Goal: Transaction & Acquisition: Purchase product/service

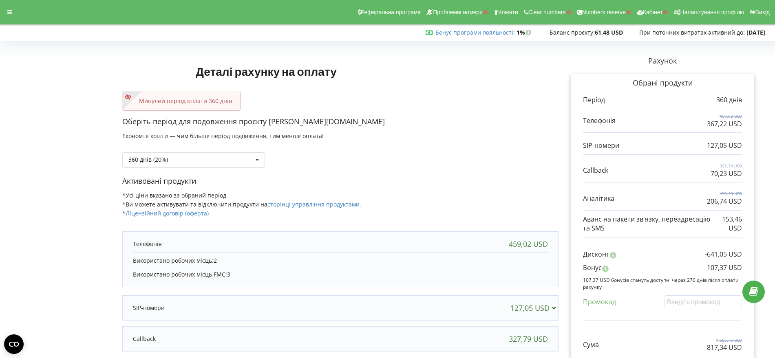
scroll to position [102, 0]
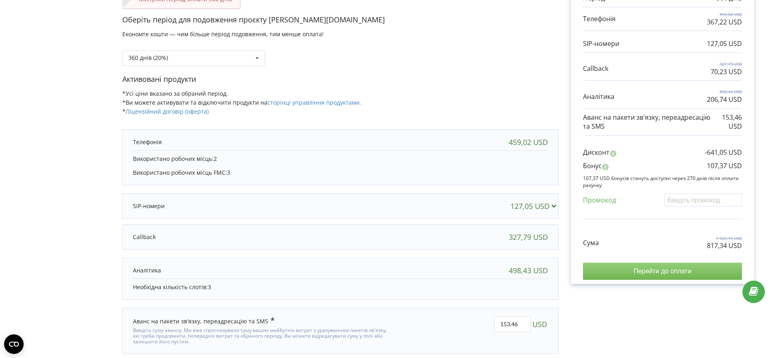
click at [648, 269] on input "Перейти до оплати" at bounding box center [662, 271] width 159 height 17
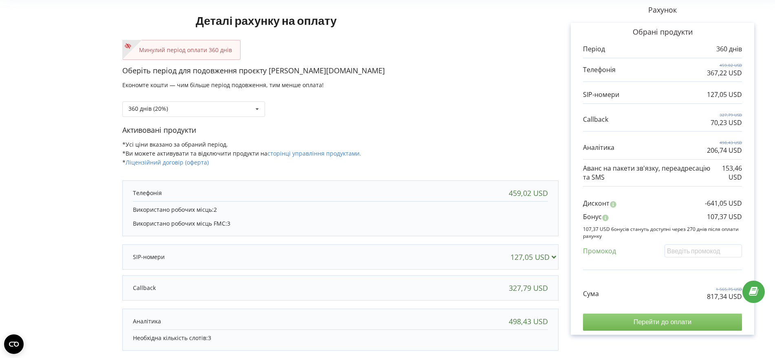
scroll to position [0, 0]
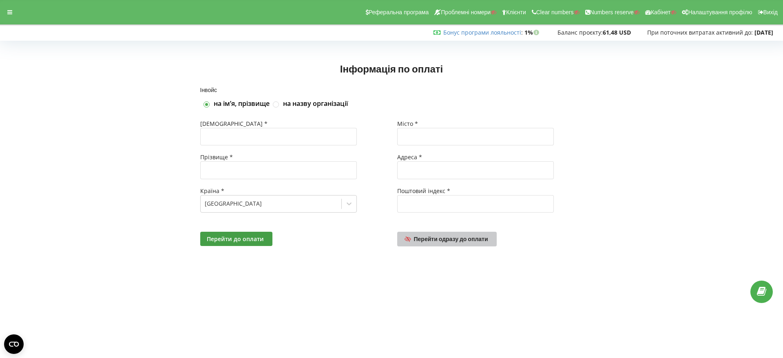
click at [483, 240] on span "Перейти одразу до оплати" at bounding box center [451, 239] width 74 height 7
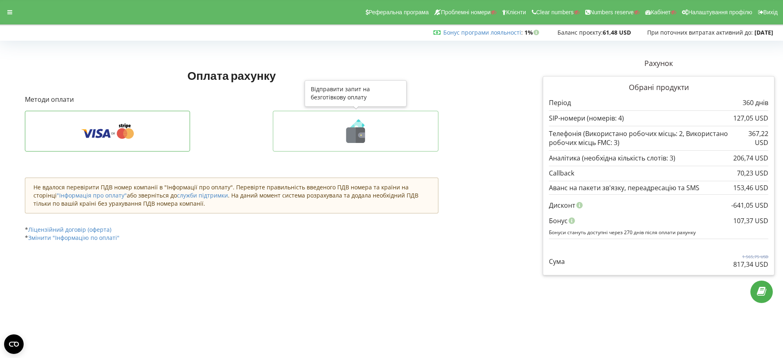
click at [370, 136] on icon at bounding box center [355, 131] width 148 height 24
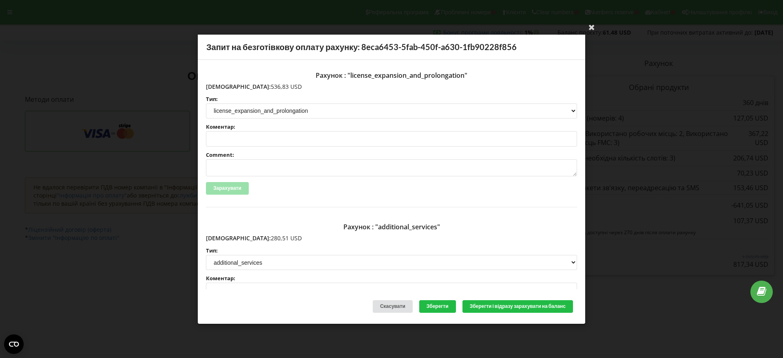
drag, startPoint x: 267, startPoint y: 87, endPoint x: 224, endPoint y: 86, distance: 43.6
click at [224, 86] on p "Сума: 536,83 USD" at bounding box center [391, 86] width 371 height 8
copy p "536,83 USD"
drag, startPoint x: 262, startPoint y: 239, endPoint x: 223, endPoint y: 237, distance: 39.6
click at [223, 237] on p "Сума: 280,51 USD" at bounding box center [391, 238] width 371 height 8
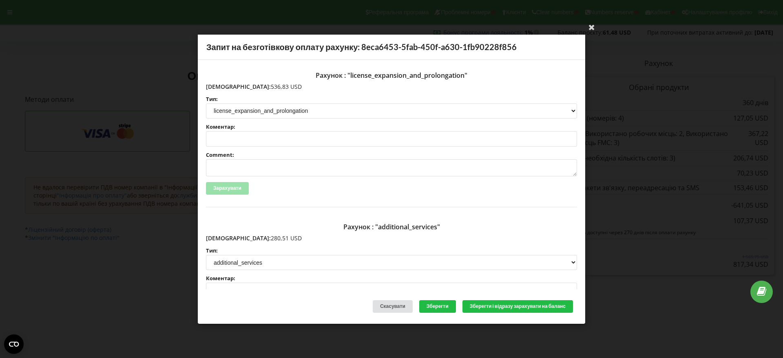
copy p "280,51 USD"
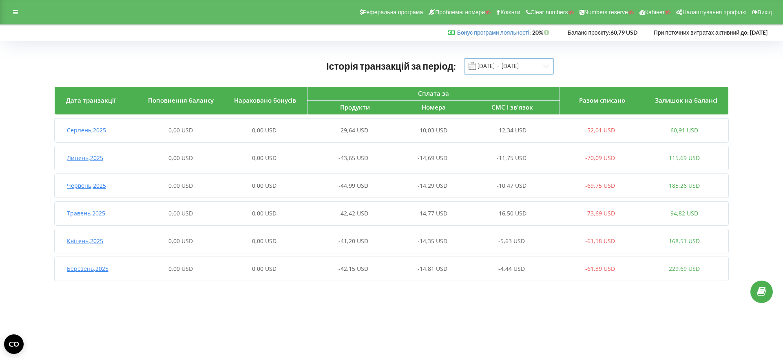
click at [504, 65] on input "01.03.2025 - 22.08.2025" at bounding box center [509, 66] width 90 height 16
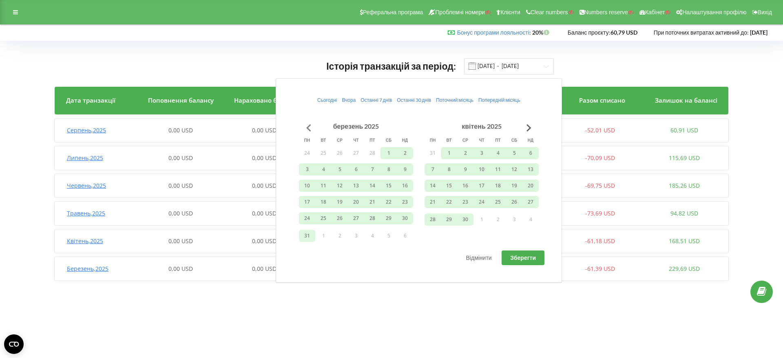
click at [304, 125] on button "Go to previous month" at bounding box center [308, 128] width 16 height 16
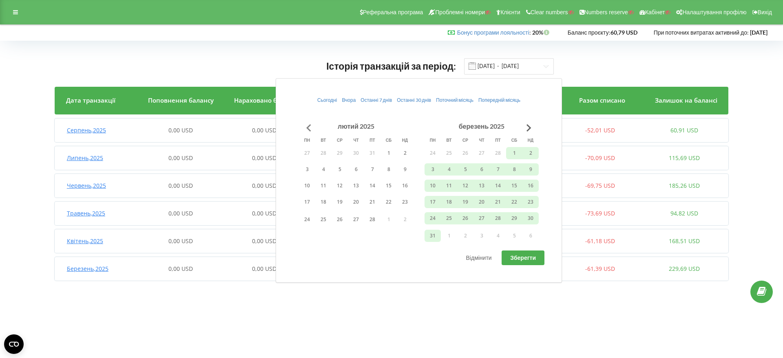
click at [306, 127] on button "Go to previous month" at bounding box center [308, 128] width 16 height 16
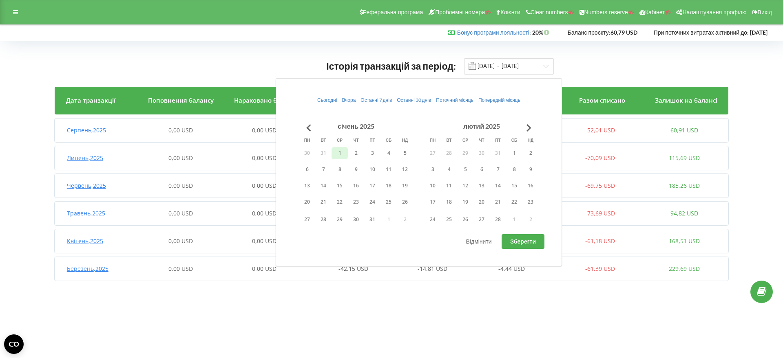
click at [336, 153] on button "1" at bounding box center [339, 153] width 16 height 12
click at [499, 219] on button "28" at bounding box center [498, 220] width 16 height 12
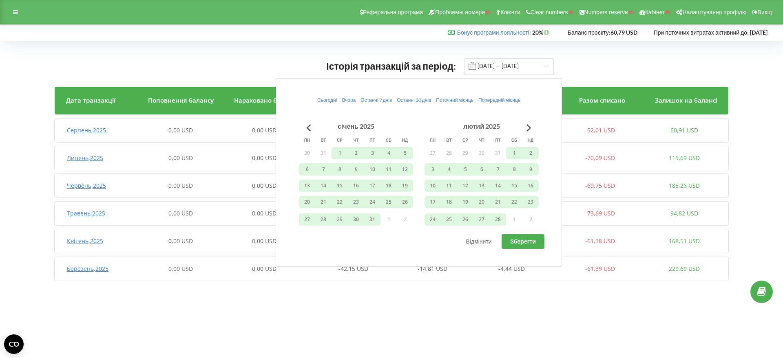
click at [520, 245] on button "Зберегти" at bounding box center [522, 241] width 43 height 15
type input "01.01.2025 - 28.02.2025"
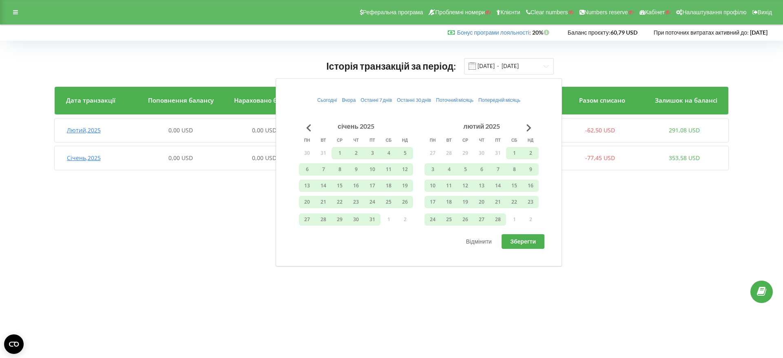
click at [659, 223] on body "Реферальна програма Проблемні номери Клієнти Clear numbers Numbers reserve Кабі…" at bounding box center [391, 179] width 783 height 358
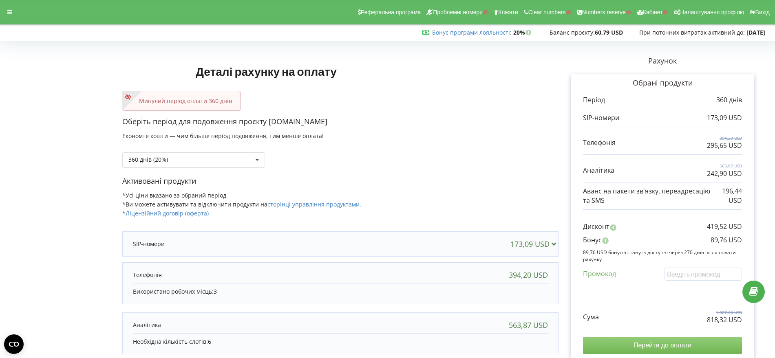
click at [652, 342] on input "Перейти до оплати" at bounding box center [662, 345] width 159 height 17
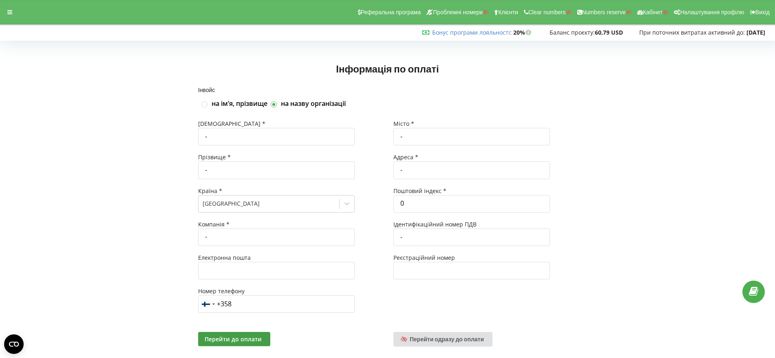
scroll to position [18, 0]
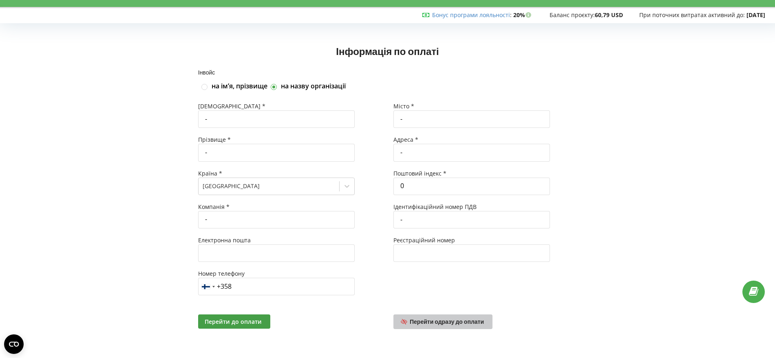
click at [466, 321] on span "Перейти одразу до оплати" at bounding box center [447, 321] width 74 height 7
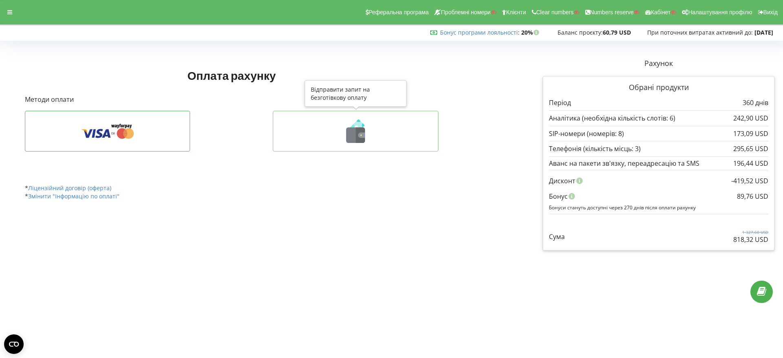
click at [355, 134] on icon at bounding box center [355, 135] width 19 height 15
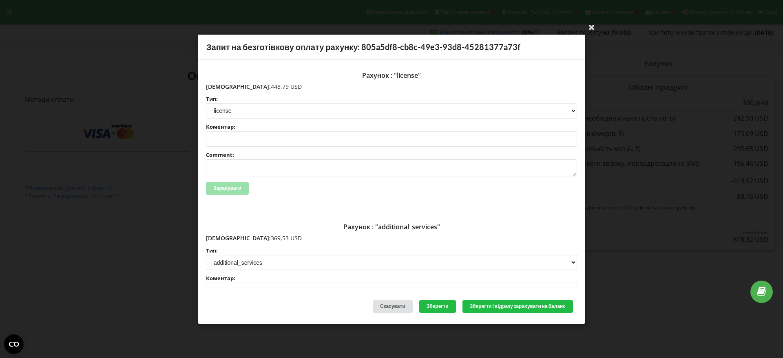
drag, startPoint x: 262, startPoint y: 88, endPoint x: 225, endPoint y: 88, distance: 37.9
click at [223, 88] on p "Сума: 448,79 USD" at bounding box center [391, 86] width 371 height 8
copy p "448,79 USD"
drag, startPoint x: 264, startPoint y: 238, endPoint x: 224, endPoint y: 239, distance: 40.0
click at [224, 239] on p "Сума: 369,53 USD" at bounding box center [391, 238] width 371 height 8
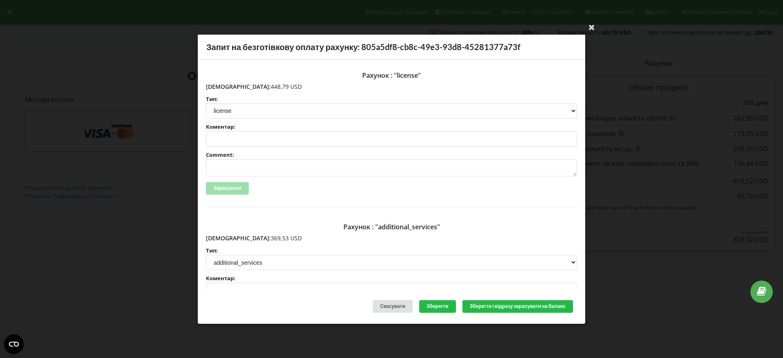
copy p "369,53 USD"
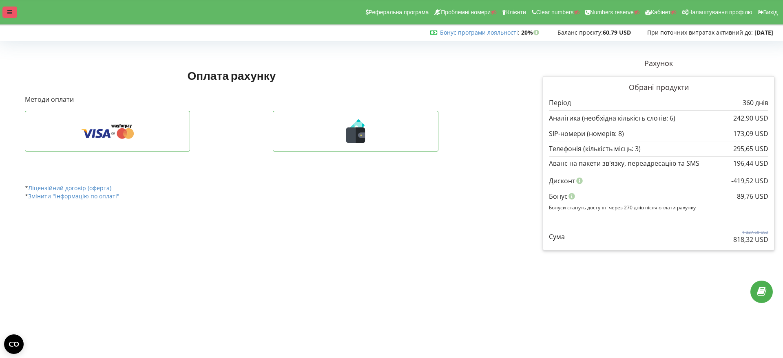
click at [5, 11] on div at bounding box center [9, 12] width 15 height 11
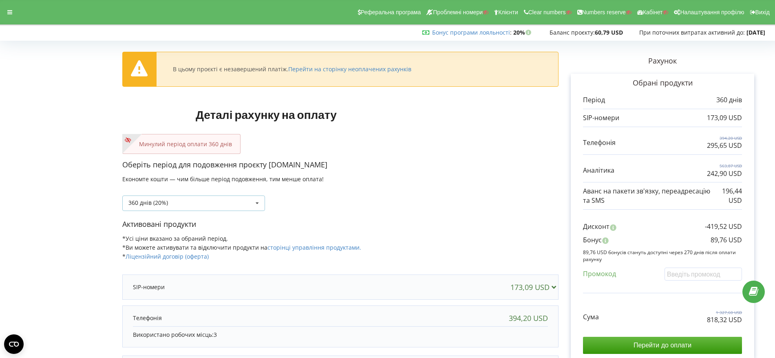
click at [261, 201] on icon at bounding box center [257, 203] width 12 height 15
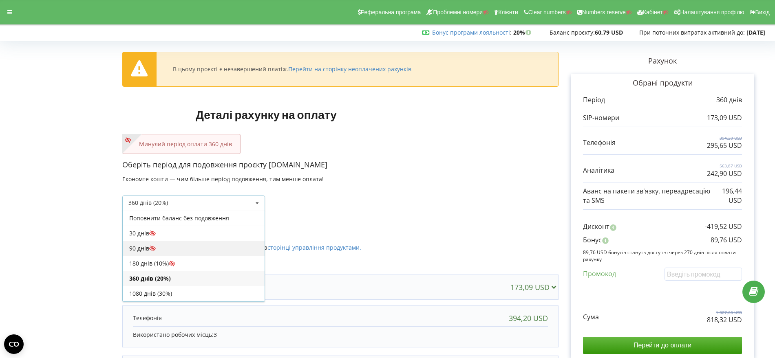
click at [210, 248] on div "90 днів" at bounding box center [194, 248] width 142 height 15
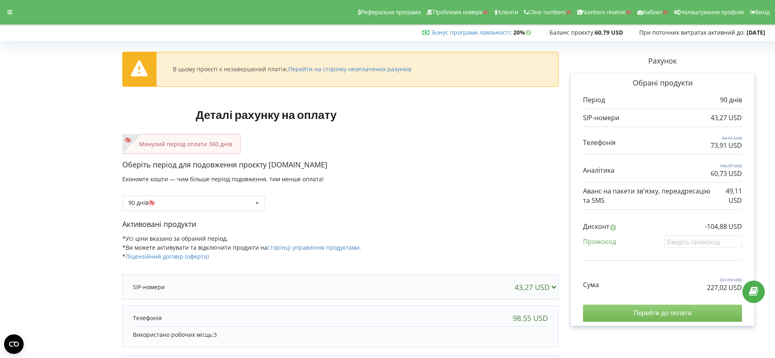
click at [656, 315] on input "Перейти до оплати" at bounding box center [662, 313] width 159 height 17
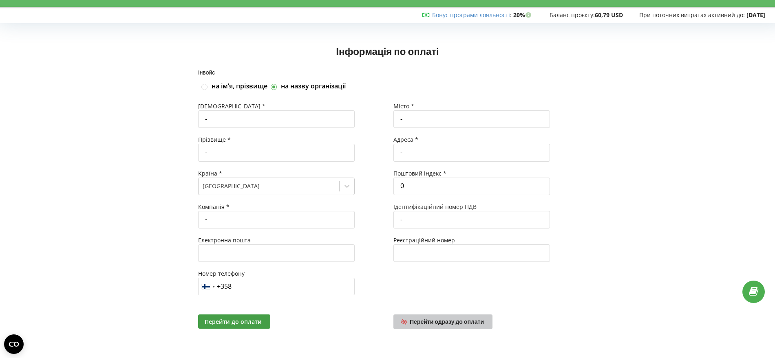
click at [445, 321] on span "Перейти одразу до оплати" at bounding box center [447, 321] width 74 height 7
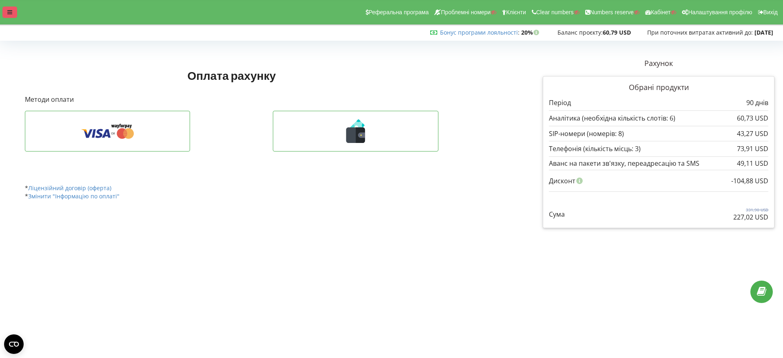
click at [11, 8] on div at bounding box center [9, 12] width 15 height 11
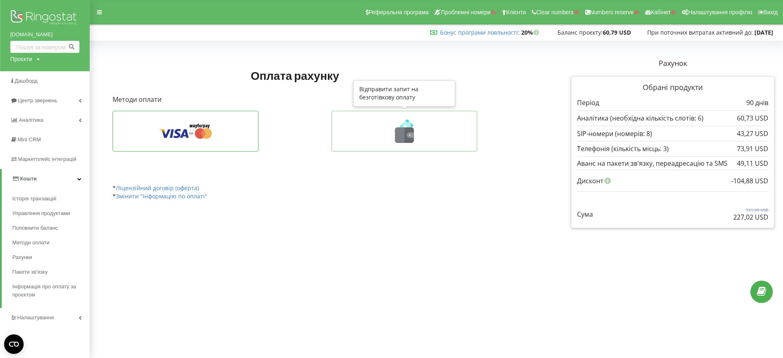
click at [403, 132] on icon at bounding box center [404, 135] width 19 height 15
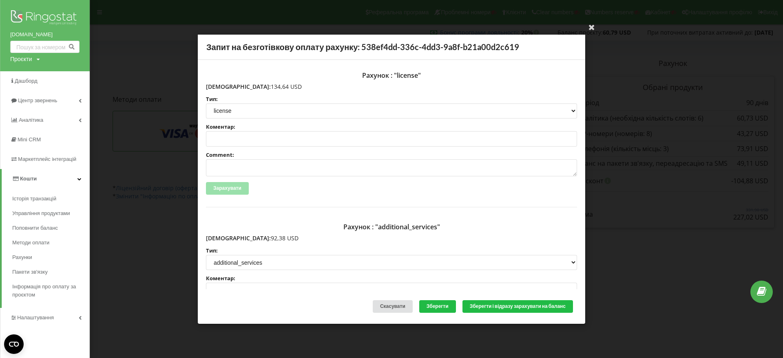
drag, startPoint x: 262, startPoint y: 85, endPoint x: 223, endPoint y: 85, distance: 39.5
click at [223, 85] on p "Сума: 134,64 USD" at bounding box center [391, 86] width 371 height 8
copy p "134,64 USD"
drag, startPoint x: 255, startPoint y: 237, endPoint x: 224, endPoint y: 239, distance: 31.0
click at [224, 239] on p "Сума: 92,38 USD" at bounding box center [391, 238] width 371 height 8
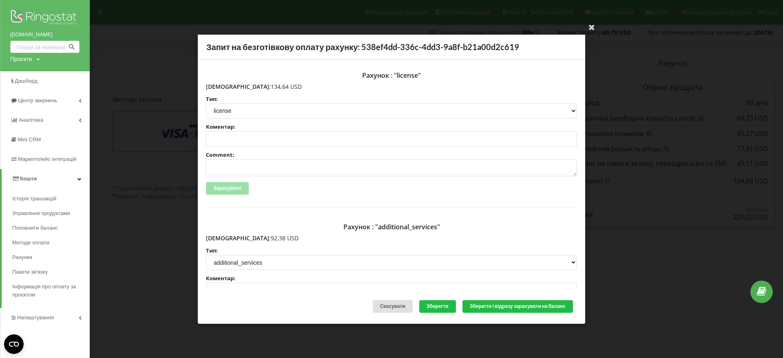
copy p "92,38 USD"
click at [591, 26] on icon at bounding box center [591, 26] width 13 height 13
